Goal: Task Accomplishment & Management: Use online tool/utility

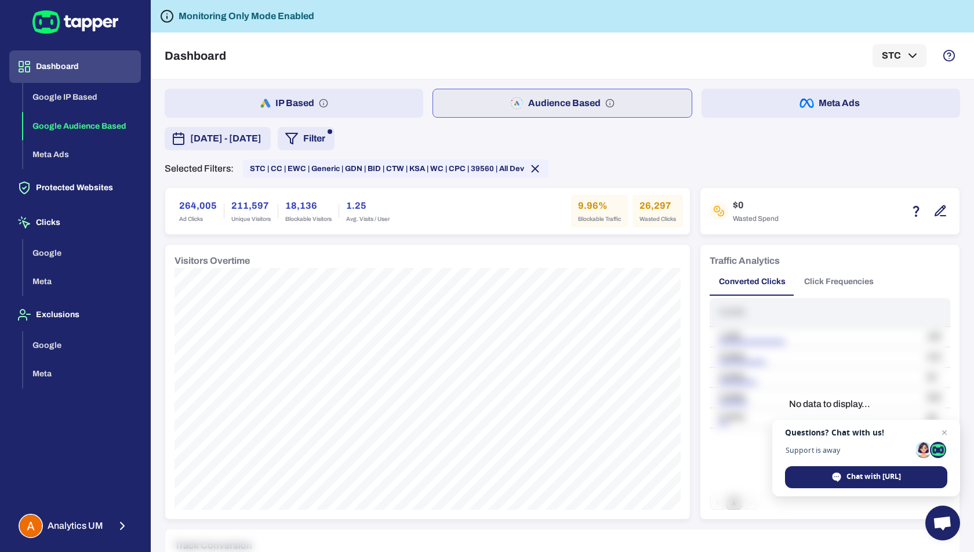
scroll to position [524, 0]
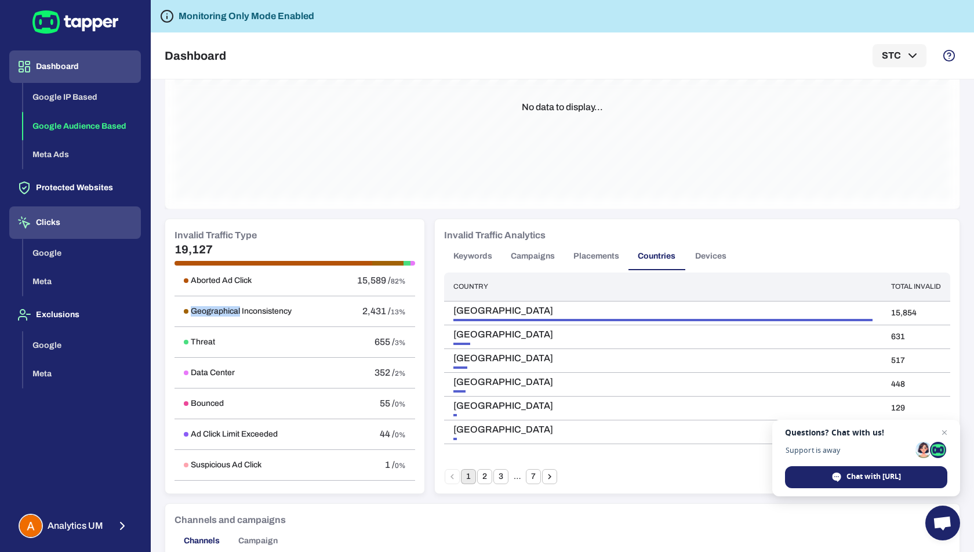
click at [66, 217] on button "Clicks" at bounding box center [75, 222] width 132 height 32
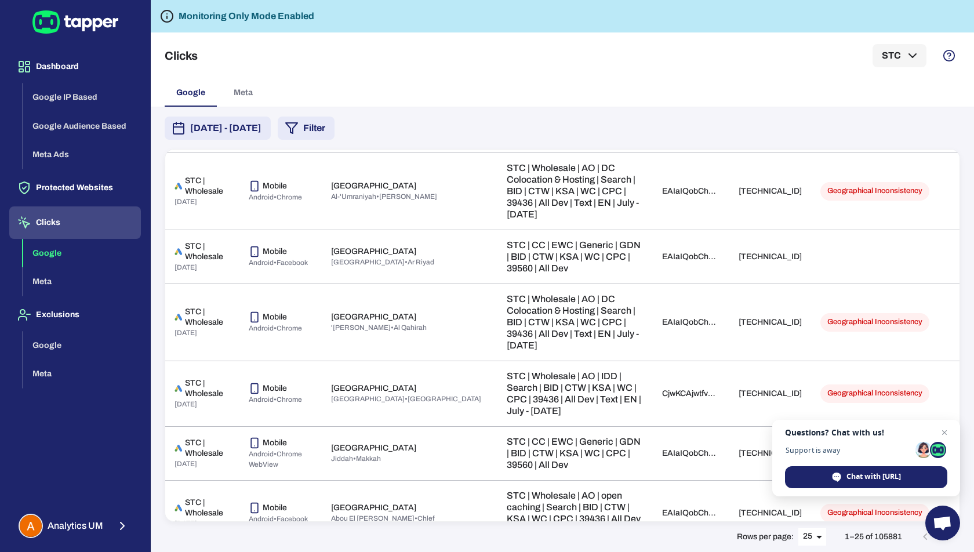
scroll to position [969, 0]
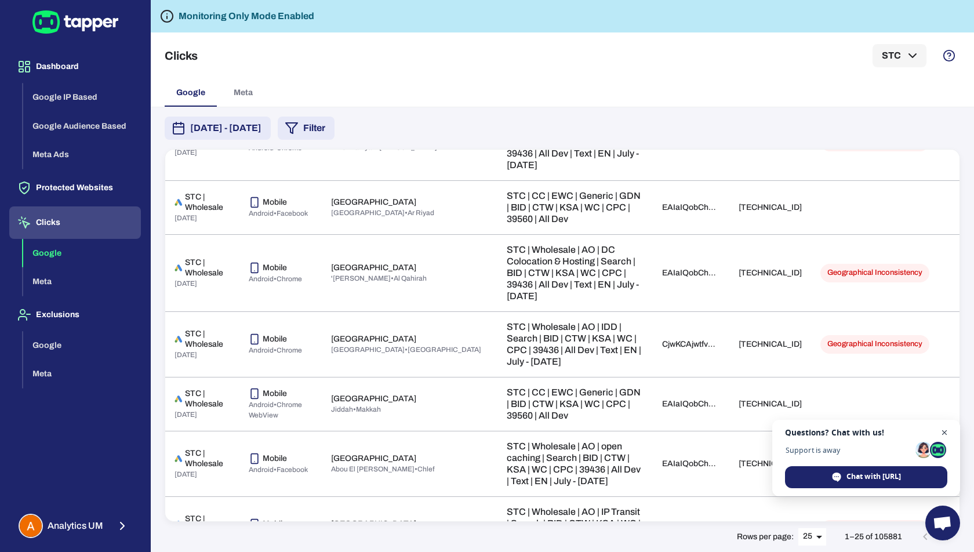
click at [946, 435] on span "Open chat" at bounding box center [945, 433] width 14 height 14
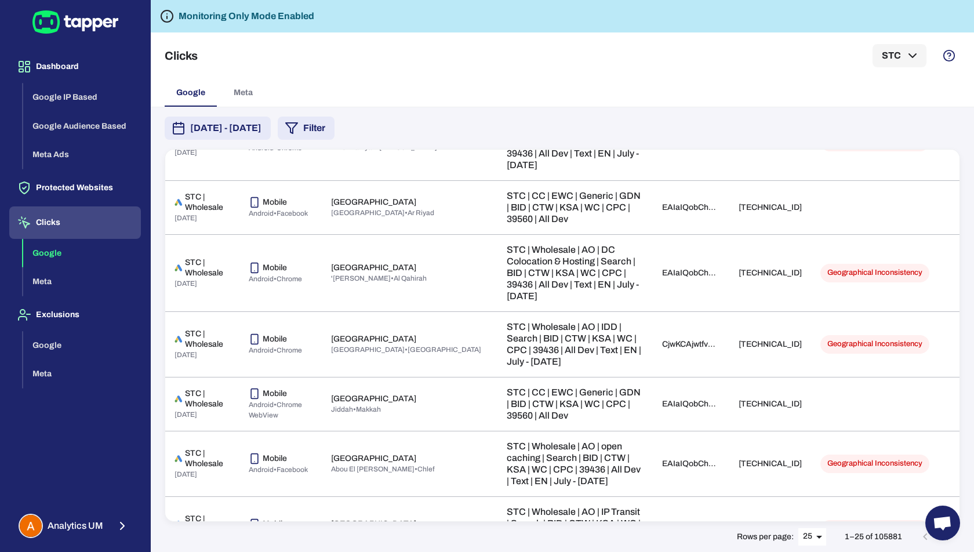
click at [823, 535] on body "Dashboard Google IP Based Google Audience Based Meta Ads Protected Websites Cli…" at bounding box center [487, 276] width 974 height 552
click at [818, 524] on li "50" at bounding box center [813, 529] width 29 height 19
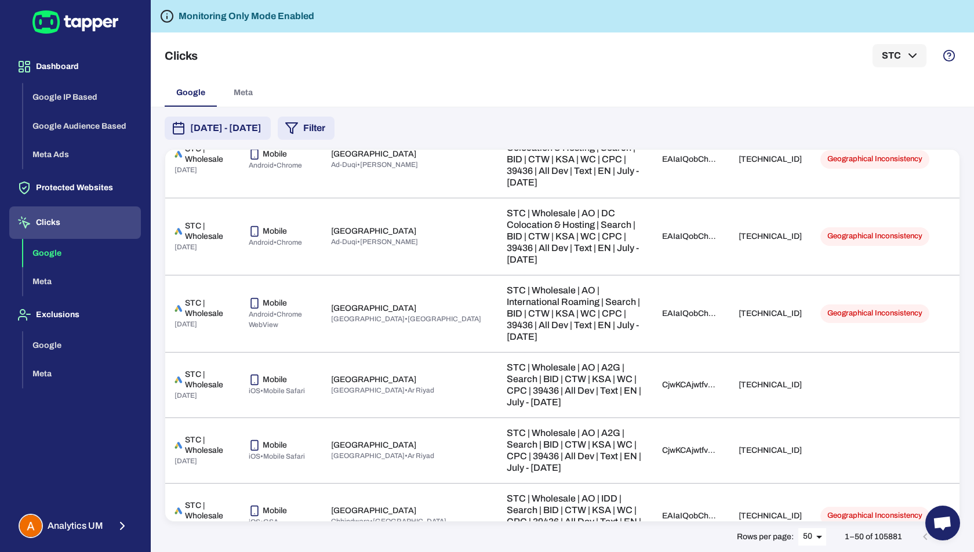
scroll to position [2289, 0]
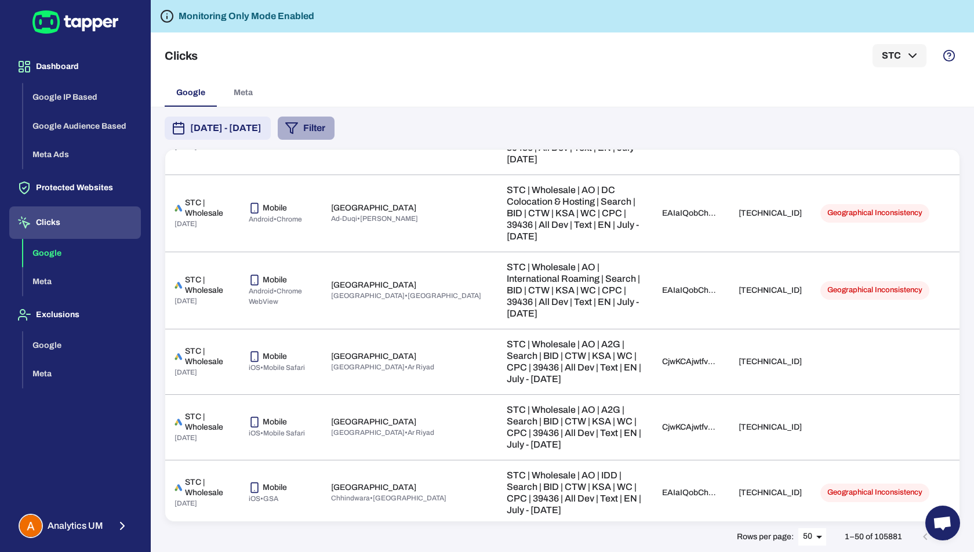
click at [335, 133] on button "Filter" at bounding box center [306, 128] width 57 height 23
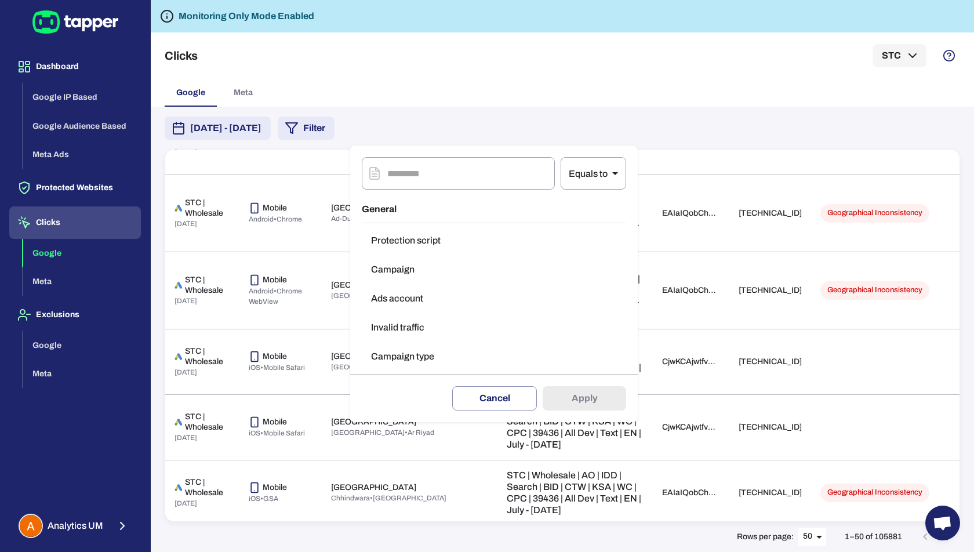
click at [51, 278] on div at bounding box center [487, 276] width 974 height 552
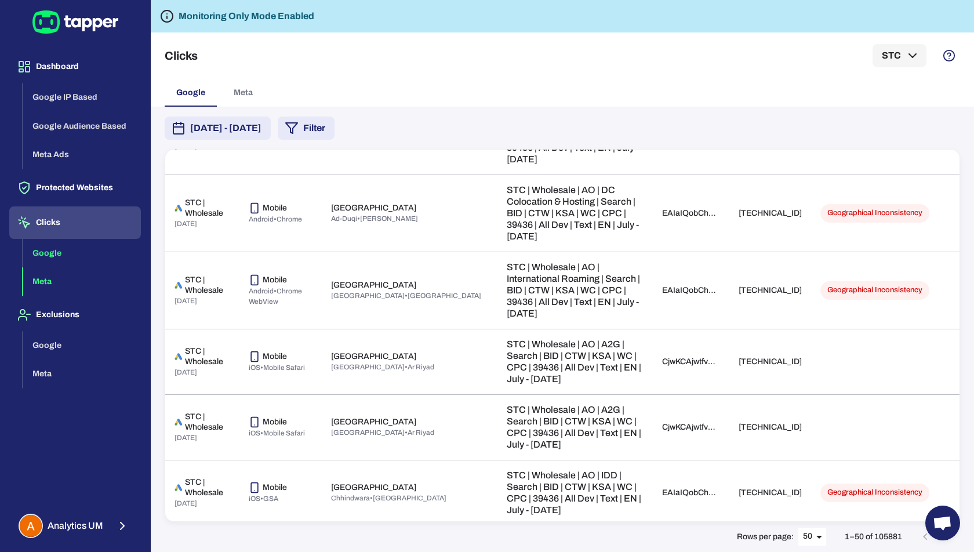
click at [50, 284] on button "Meta" at bounding box center [82, 281] width 118 height 29
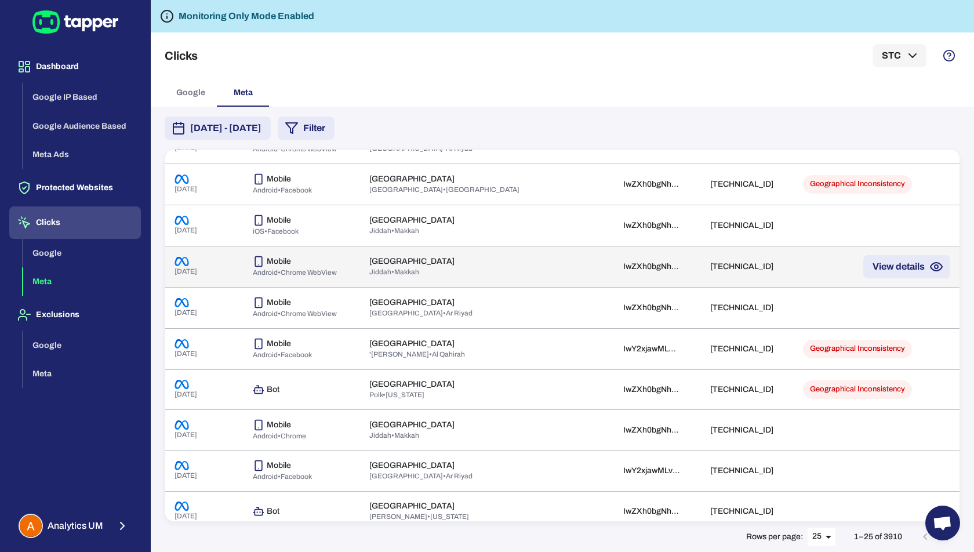
scroll to position [558, 0]
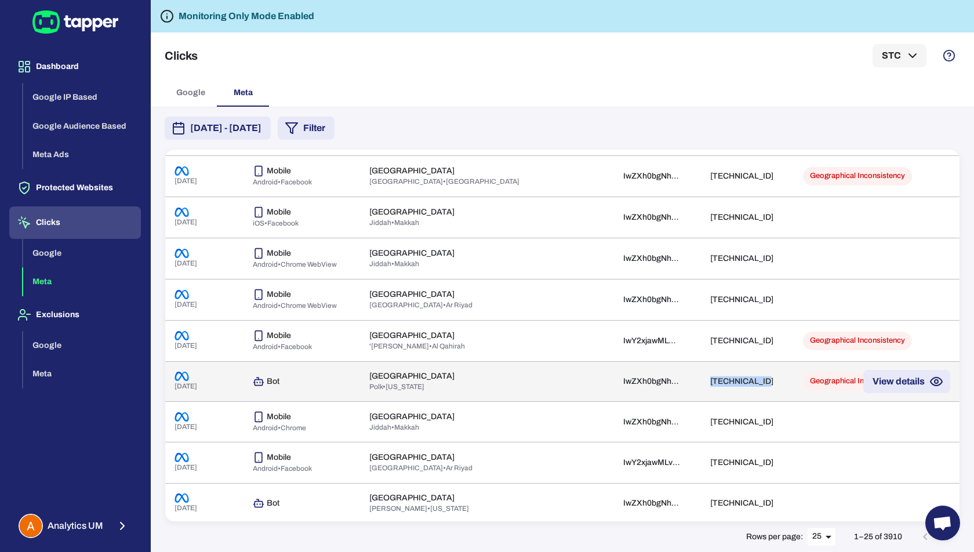
drag, startPoint x: 757, startPoint y: 371, endPoint x: 694, endPoint y: 375, distance: 62.8
click at [701, 375] on td "[TECHNICAL_ID]" at bounding box center [747, 381] width 93 height 40
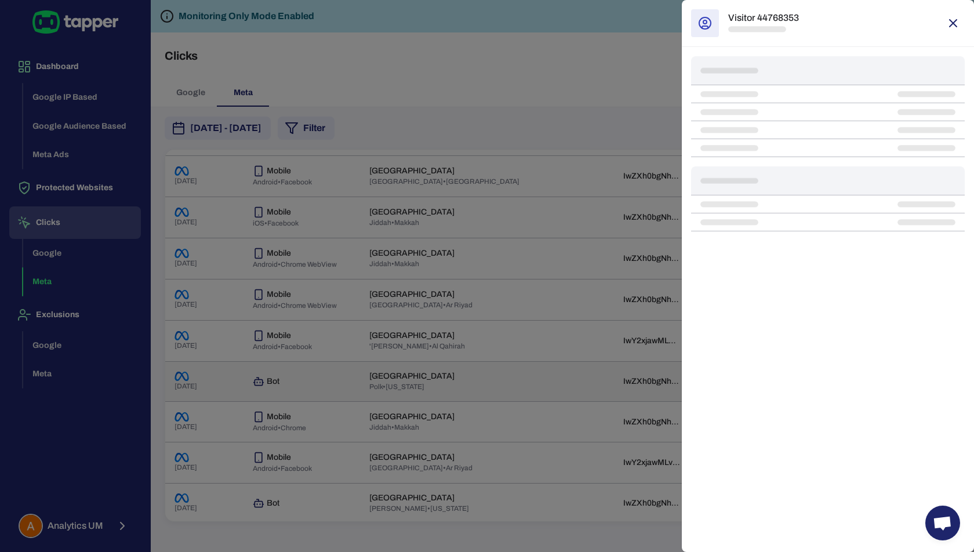
copy td "[TECHNICAL_ID]"
click at [625, 121] on div at bounding box center [487, 276] width 974 height 552
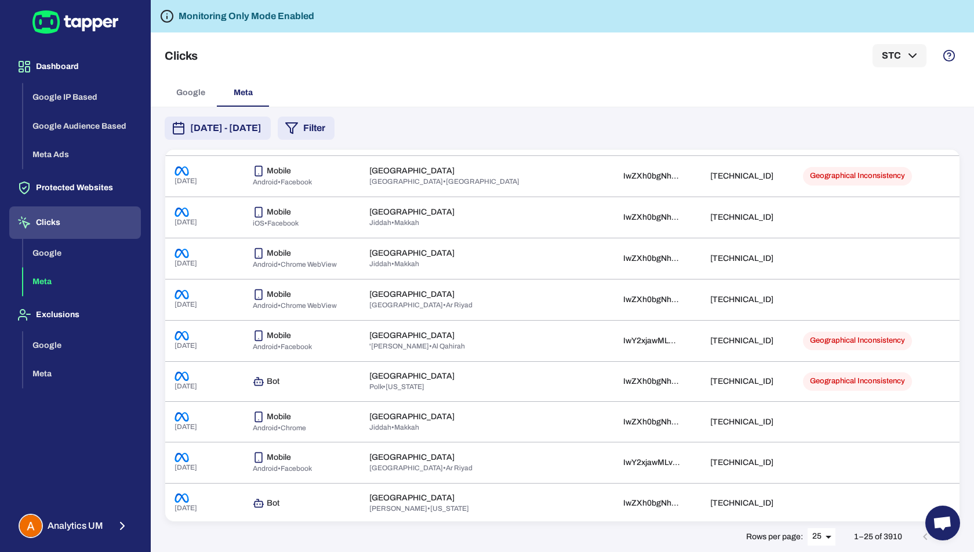
click at [571, 55] on div "Clicks STC" at bounding box center [563, 55] width 796 height 46
click at [299, 127] on icon "button" at bounding box center [292, 128] width 14 height 14
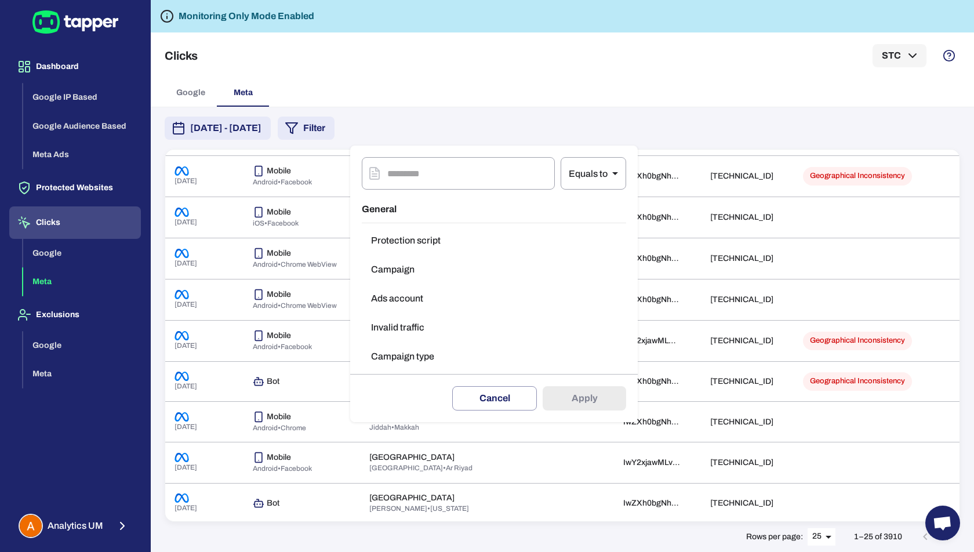
click at [398, 322] on button "Invalid traffic" at bounding box center [494, 327] width 264 height 23
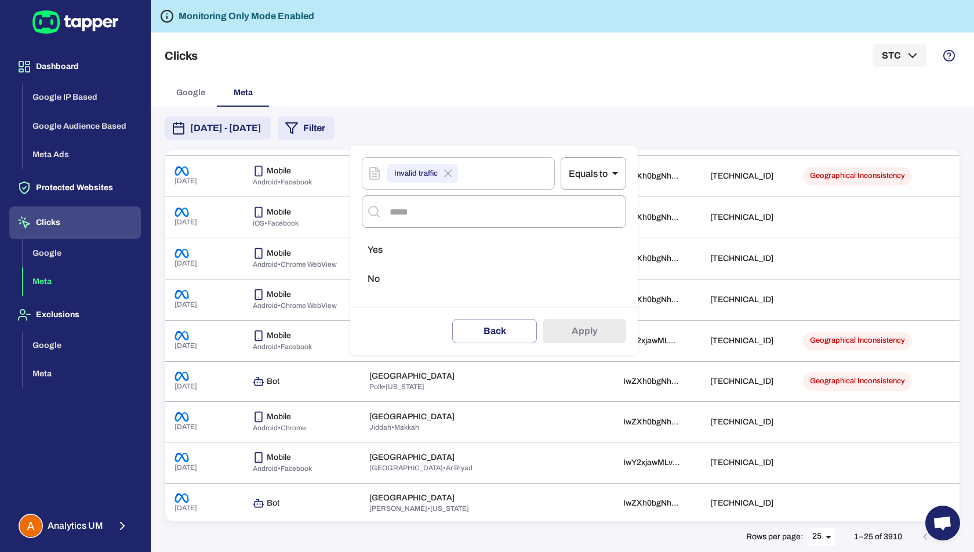
click at [371, 241] on li "Yes" at bounding box center [494, 249] width 264 height 23
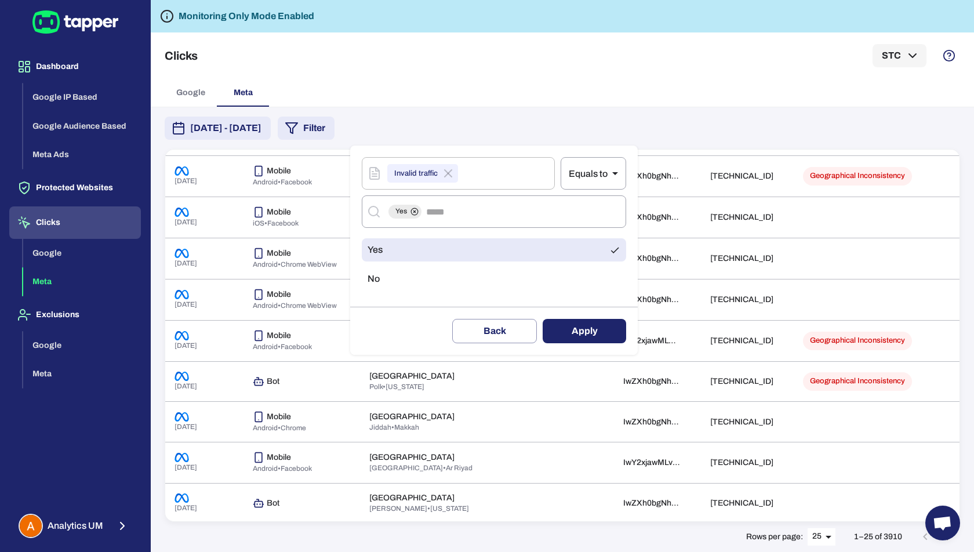
click at [582, 328] on button "Apply" at bounding box center [584, 331] width 83 height 24
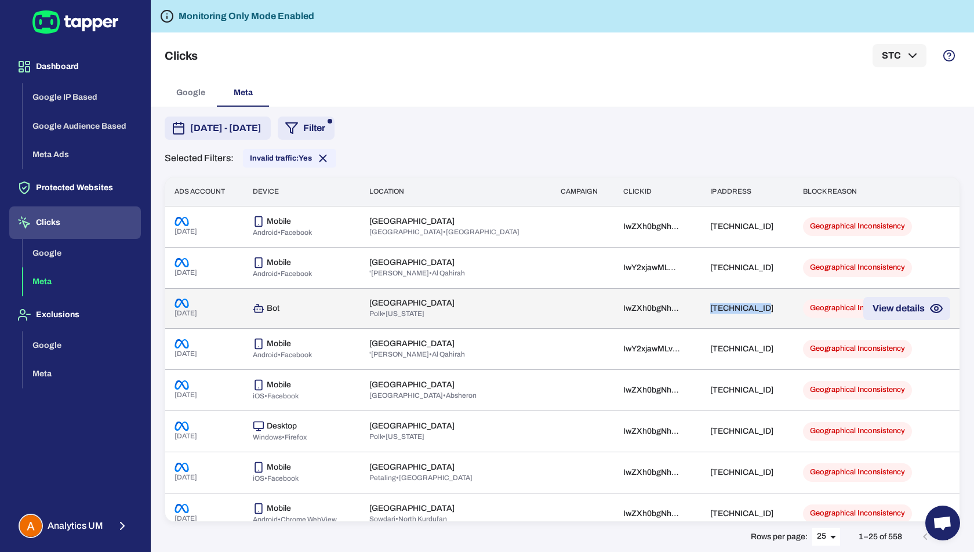
copy td "[TECHNICAL_ID]"
drag, startPoint x: 754, startPoint y: 306, endPoint x: 688, endPoint y: 307, distance: 65.5
click at [701, 307] on td "[TECHNICAL_ID]" at bounding box center [747, 308] width 93 height 40
